Goal: Navigation & Orientation: Find specific page/section

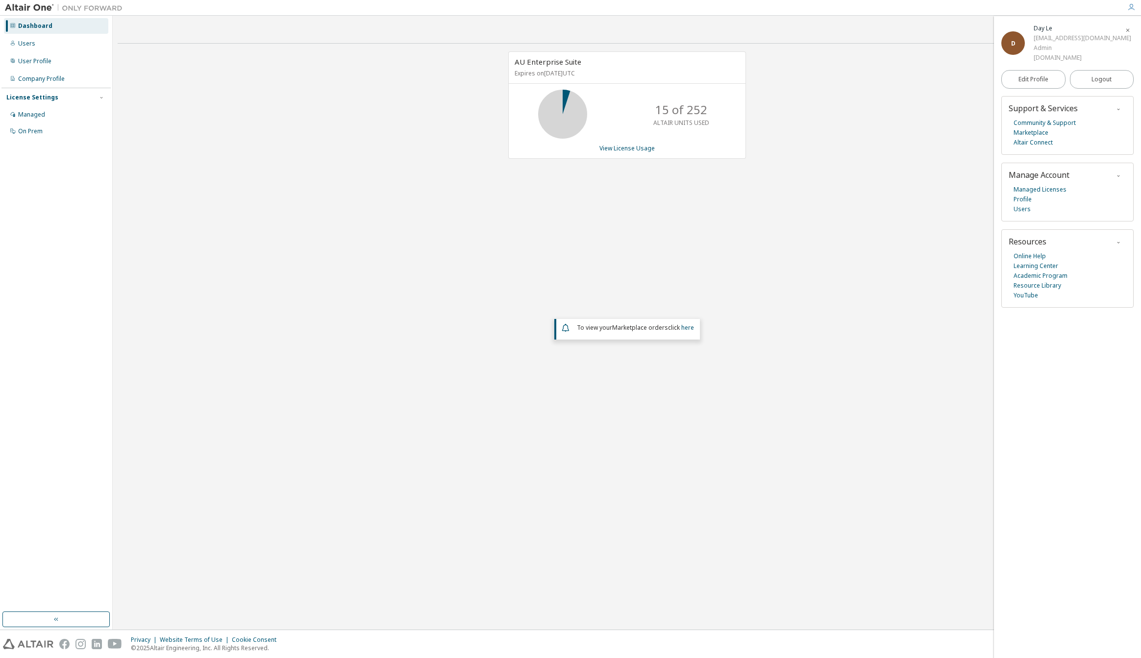
click at [874, 183] on div "AU Enterprise Suite Expires on [DATE] UTC 15 of 252 ALTAIR UNITS USED View Lice…" at bounding box center [627, 265] width 1018 height 428
